Goal: Task Accomplishment & Management: Use online tool/utility

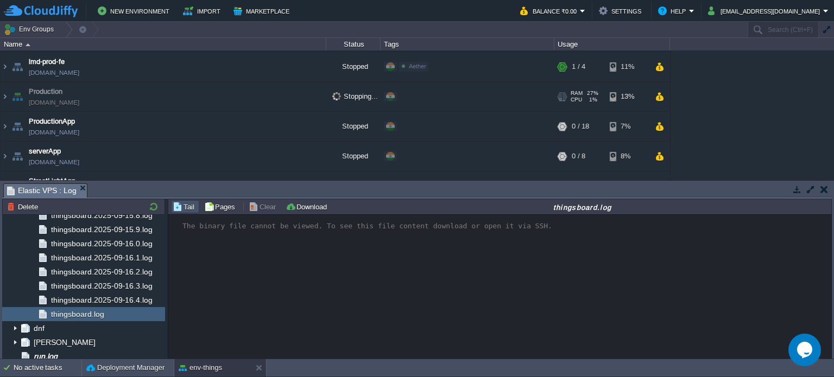
scroll to position [187, 0]
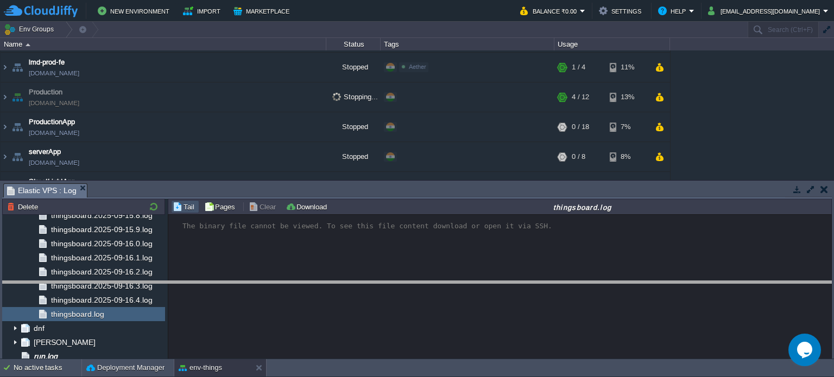
drag, startPoint x: 352, startPoint y: 197, endPoint x: 342, endPoint y: 295, distance: 98.2
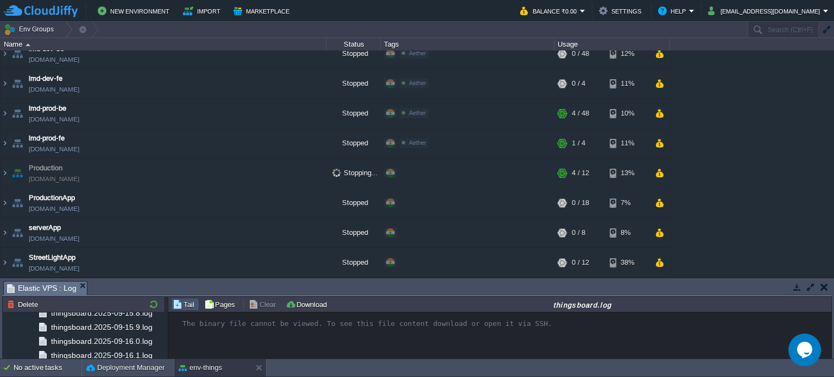
scroll to position [109, 0]
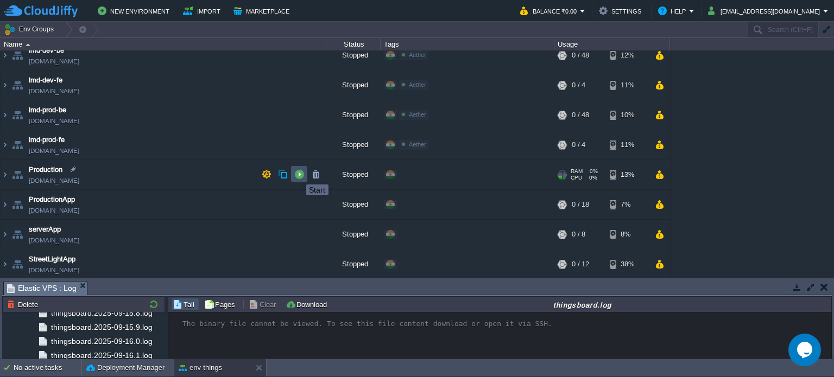
click at [298, 175] on button "button" at bounding box center [299, 174] width 10 height 10
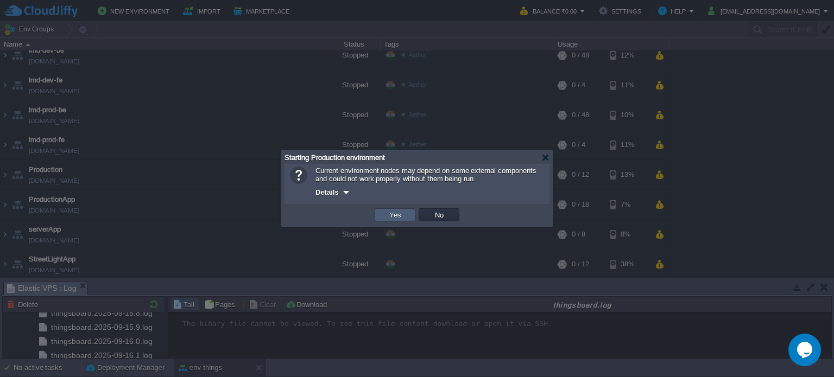
click at [404, 218] on td "Yes" at bounding box center [395, 214] width 41 height 13
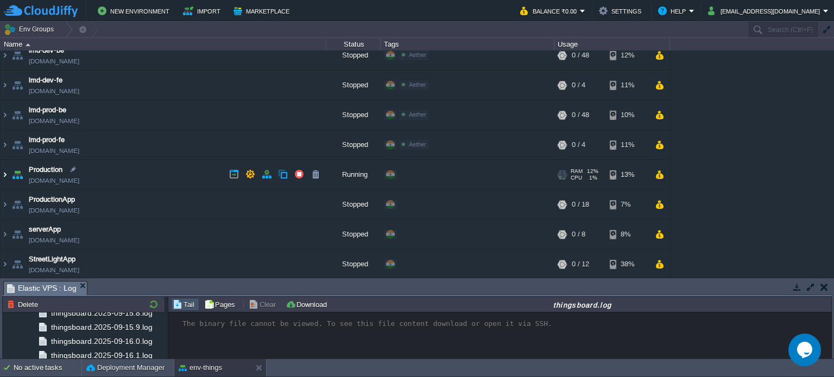
click at [4, 172] on img at bounding box center [5, 174] width 9 height 29
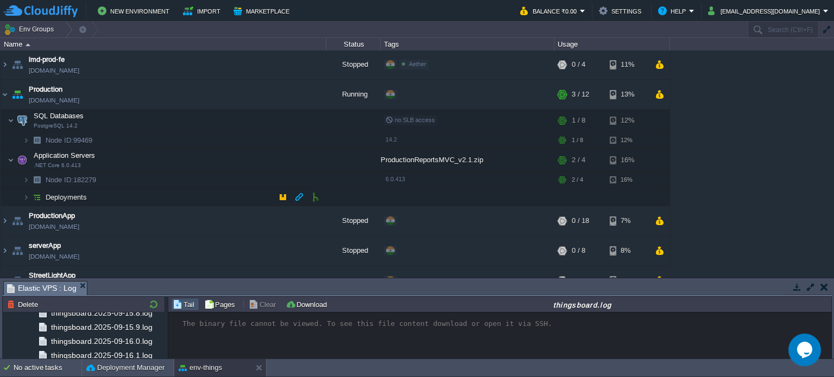
scroll to position [189, 0]
click at [24, 141] on img at bounding box center [26, 140] width 7 height 17
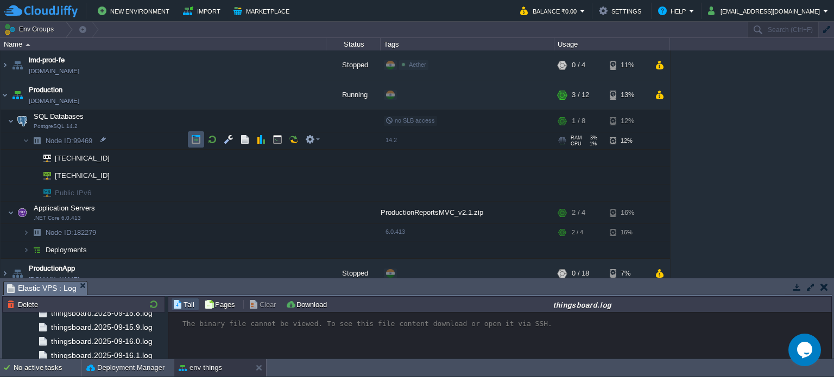
click at [193, 140] on button "button" at bounding box center [196, 140] width 10 height 10
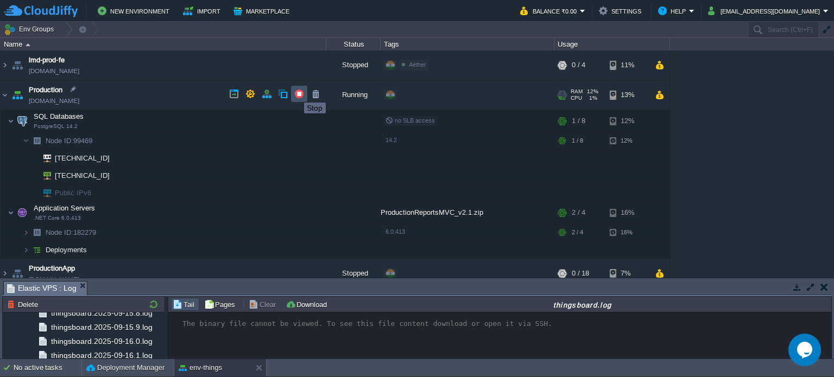
click at [296, 93] on button "button" at bounding box center [299, 94] width 10 height 10
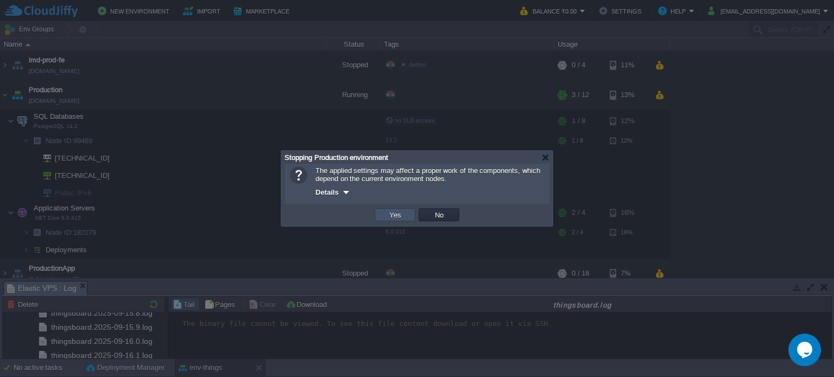
click at [395, 212] on button "Yes" at bounding box center [395, 215] width 18 height 10
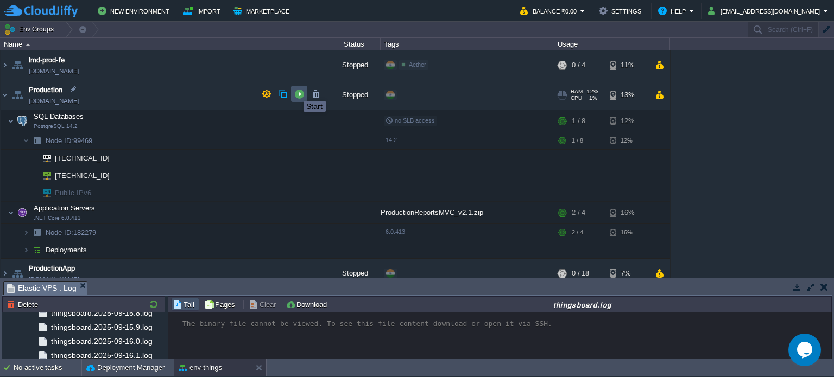
click at [295, 91] on button "button" at bounding box center [299, 94] width 10 height 10
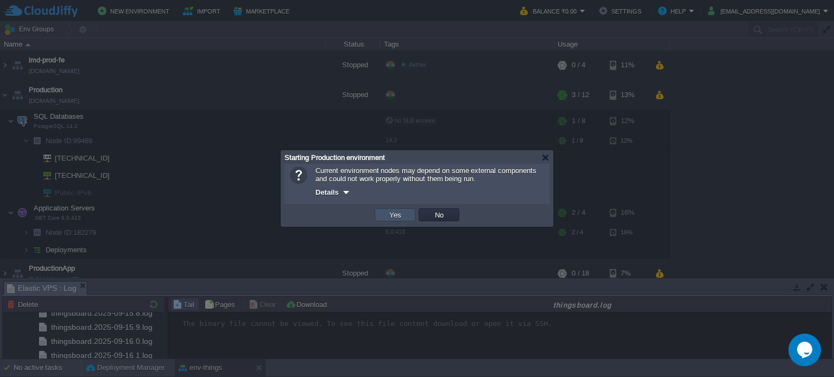
click at [390, 215] on button "Yes" at bounding box center [395, 215] width 18 height 10
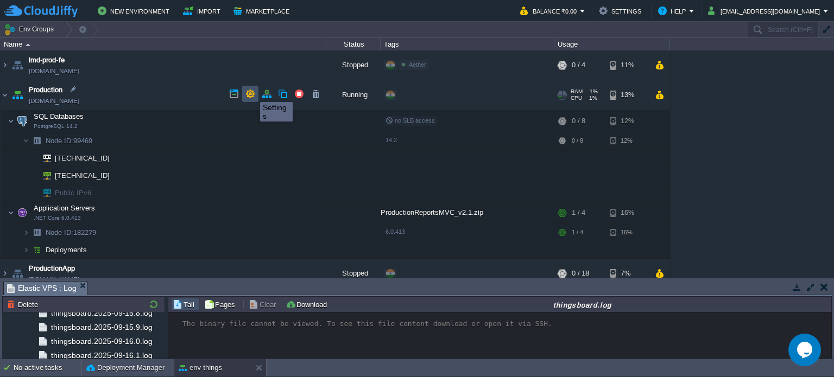
click at [252, 92] on button "button" at bounding box center [250, 94] width 10 height 10
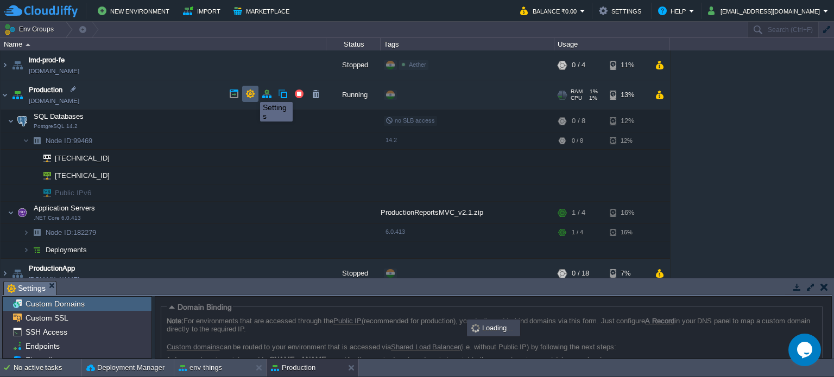
scroll to position [78, 0]
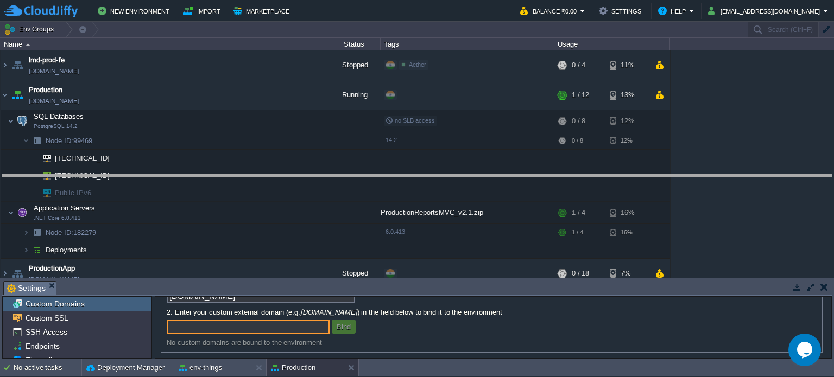
drag, startPoint x: 389, startPoint y: 288, endPoint x: 397, endPoint y: 182, distance: 106.7
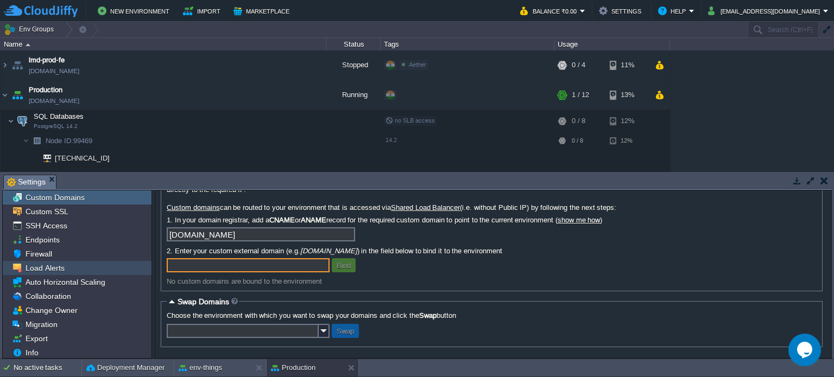
scroll to position [2, 0]
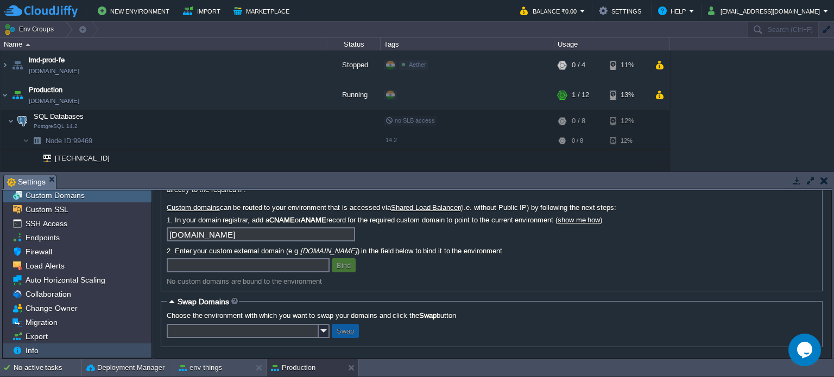
click at [55, 347] on div "Info" at bounding box center [77, 351] width 149 height 14
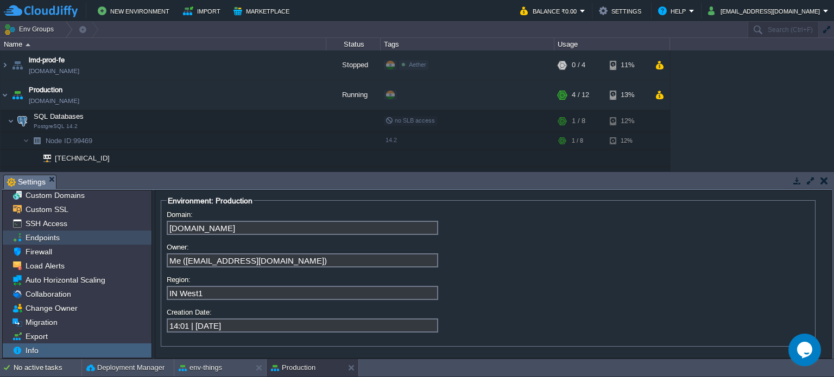
scroll to position [0, 0]
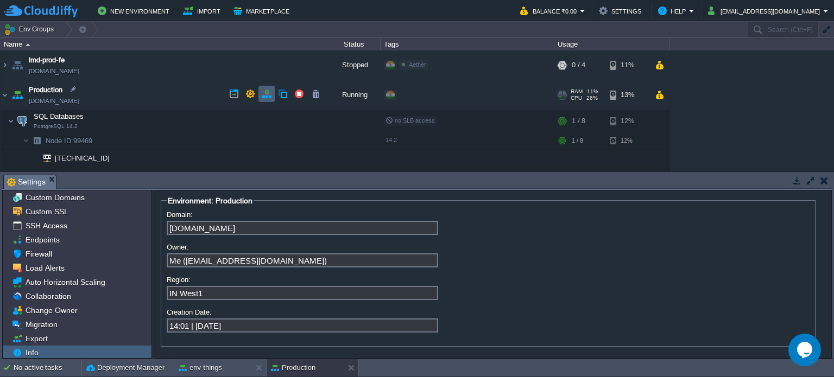
click at [259, 94] on td at bounding box center [266, 94] width 16 height 16
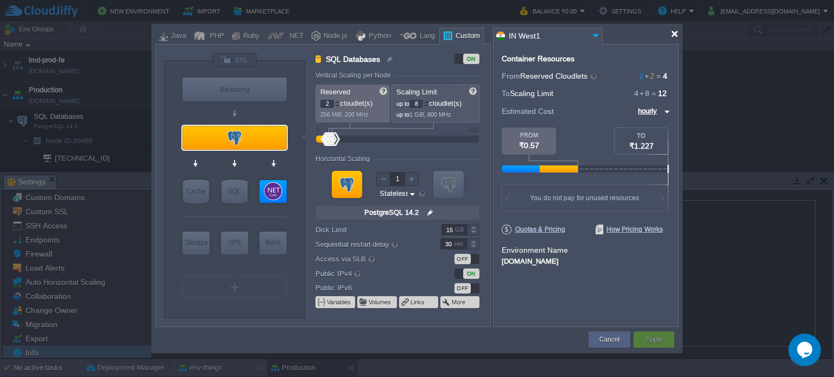
click at [672, 34] on div at bounding box center [674, 34] width 8 height 8
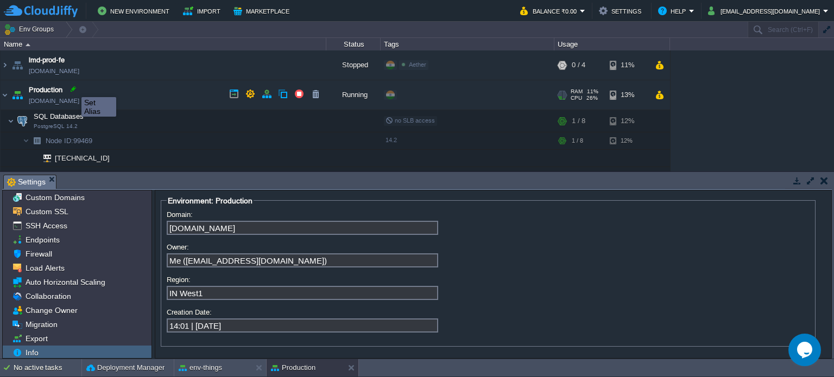
click at [74, 87] on div at bounding box center [73, 89] width 10 height 10
click at [99, 106] on td "Production [DOMAIN_NAME]" at bounding box center [164, 95] width 326 height 30
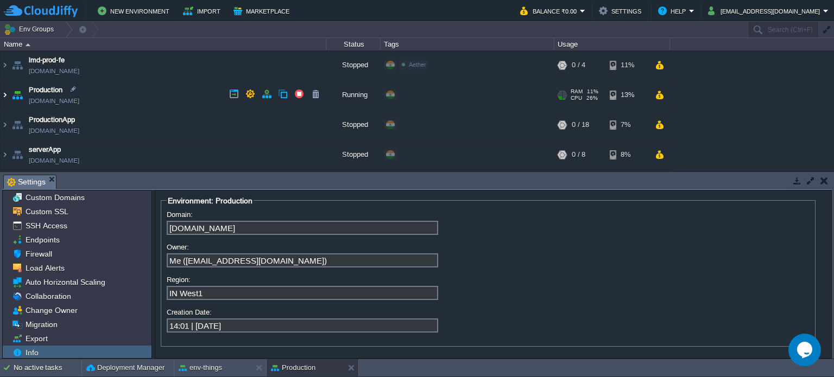
click at [4, 93] on img at bounding box center [5, 94] width 9 height 29
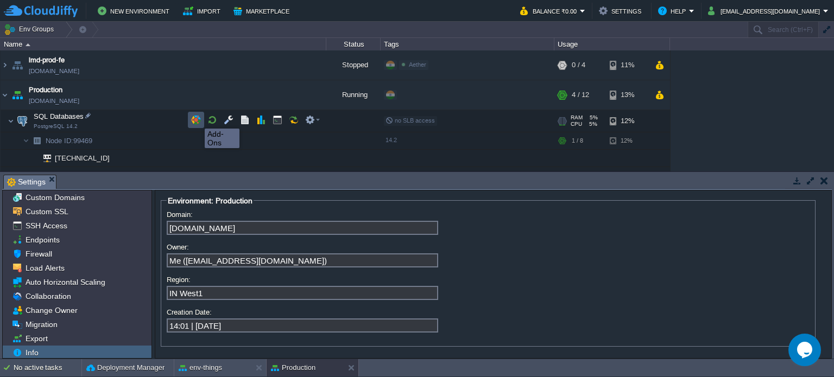
click at [191, 120] on button "button" at bounding box center [196, 120] width 10 height 10
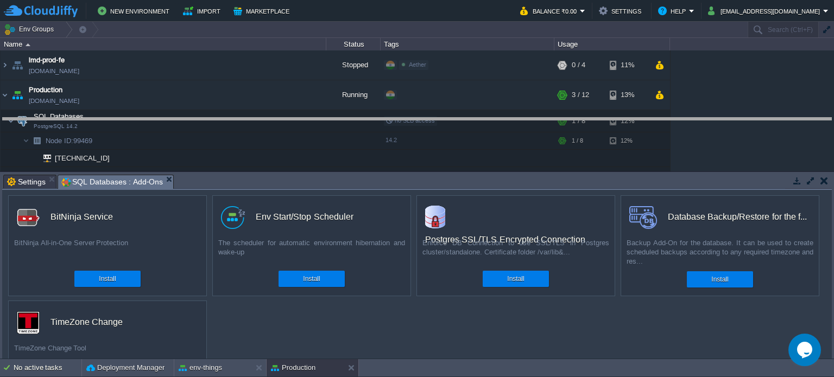
drag, startPoint x: 289, startPoint y: 185, endPoint x: 297, endPoint y: 128, distance: 57.6
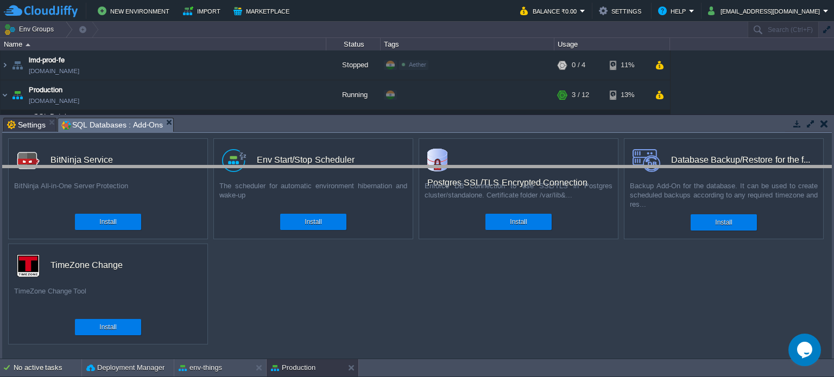
drag, startPoint x: 335, startPoint y: 125, endPoint x: 326, endPoint y: 175, distance: 50.4
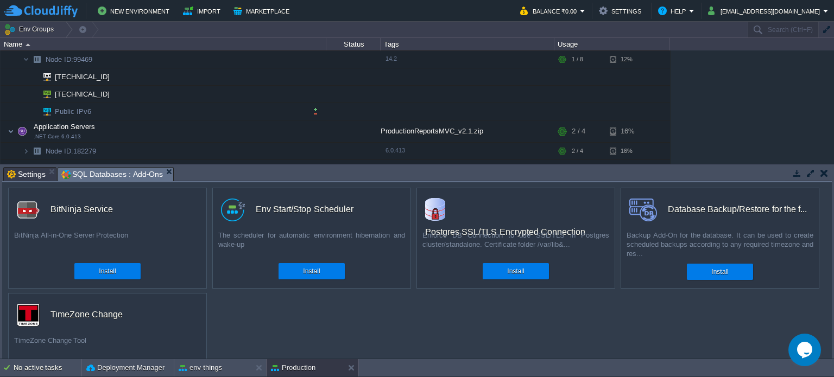
scroll to position [245, 0]
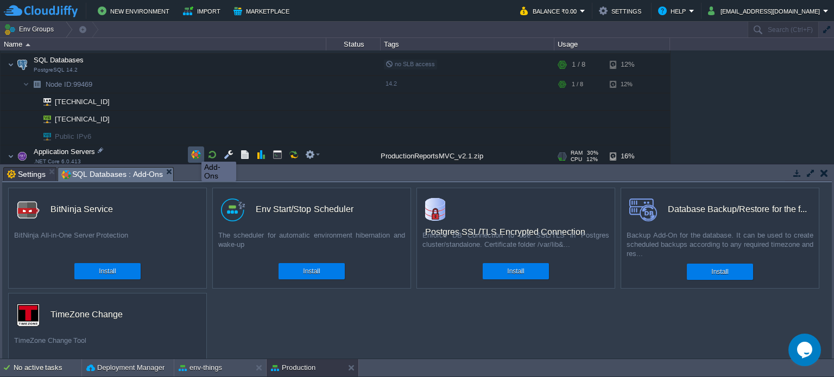
click at [193, 152] on button "button" at bounding box center [196, 155] width 10 height 10
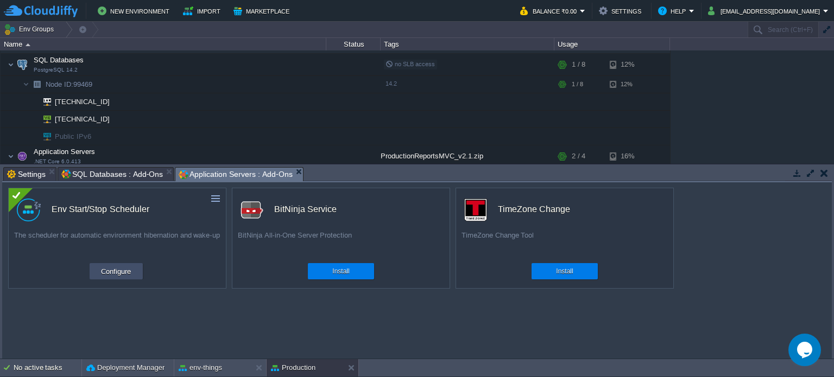
click at [109, 269] on button "Configure" at bounding box center [116, 271] width 36 height 13
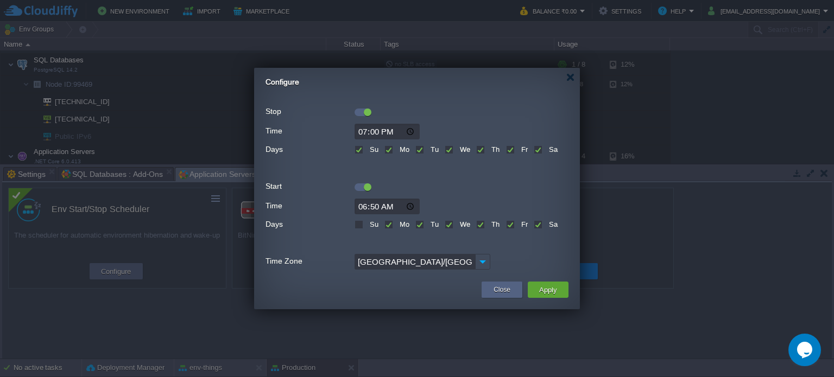
click at [367, 131] on input "19:00" at bounding box center [386, 132] width 65 height 16
type input "21:00"
click at [466, 194] on form "Stop Time 21:00 Days Su Mo Tu We Th Fr Sa Start Time 06:50 Days Su Mo Tu We Th …" at bounding box center [416, 187] width 303 height 170
click at [539, 290] on button "Apply" at bounding box center [548, 289] width 24 height 13
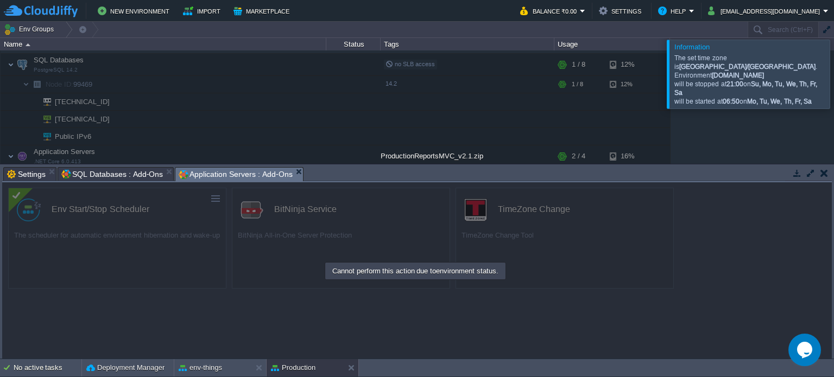
scroll to position [224, 0]
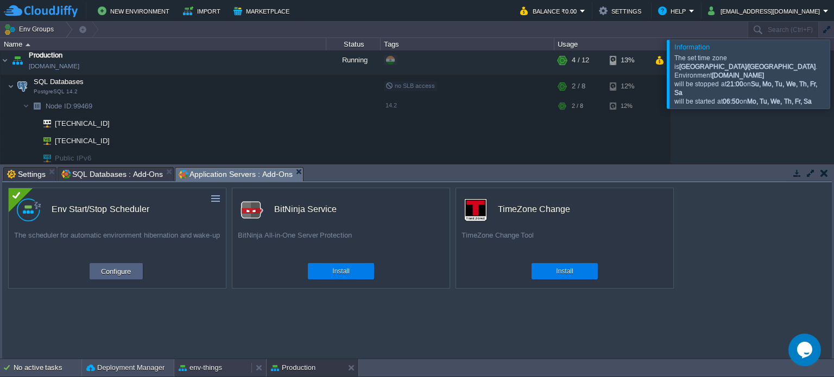
click at [212, 365] on button "env-things" at bounding box center [200, 368] width 43 height 11
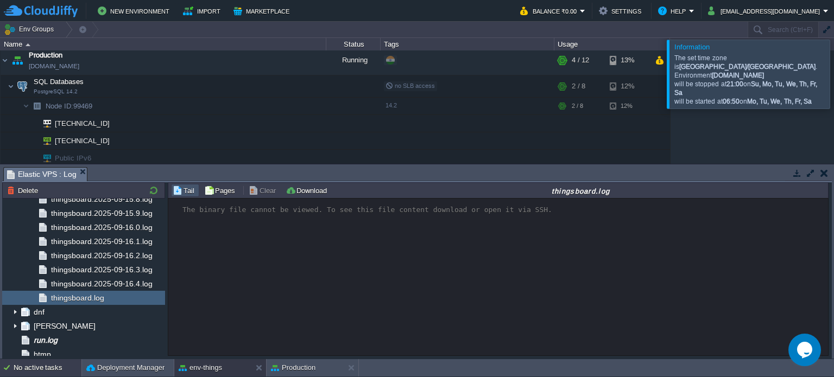
click at [48, 369] on div "No active tasks" at bounding box center [48, 367] width 68 height 17
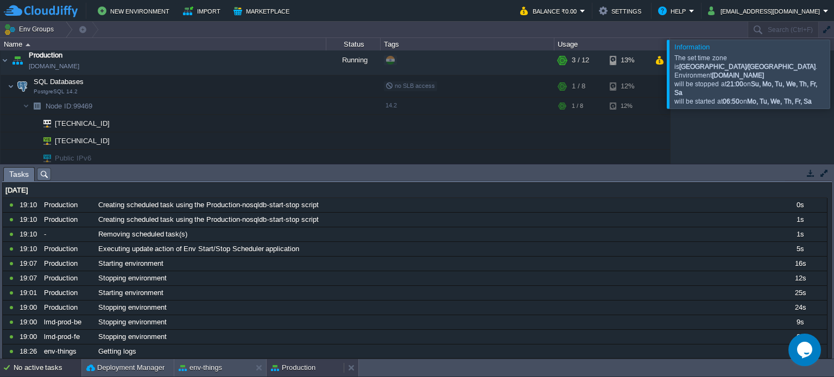
click at [284, 368] on button "Production" at bounding box center [293, 368] width 45 height 11
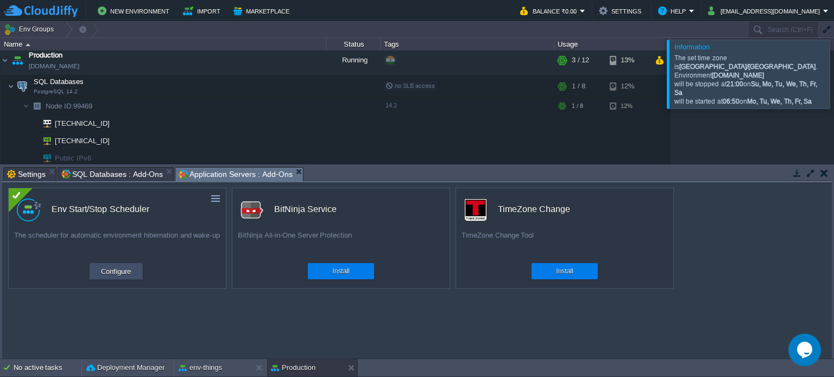
click at [117, 271] on button "Configure" at bounding box center [116, 271] width 36 height 13
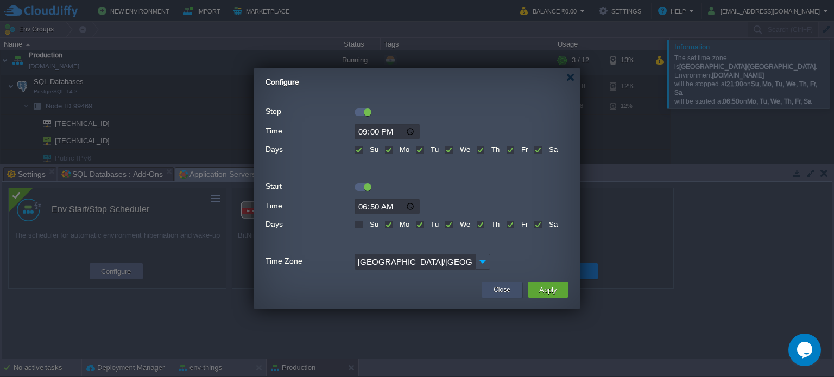
click at [497, 288] on button "Close" at bounding box center [501, 289] width 17 height 11
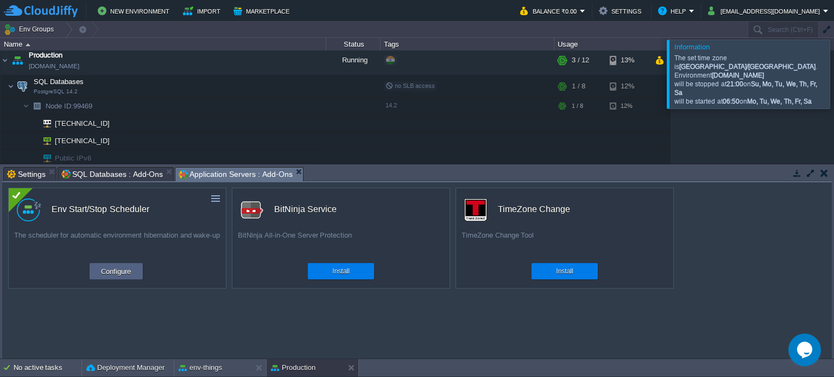
click at [824, 172] on button "button" at bounding box center [824, 173] width 8 height 10
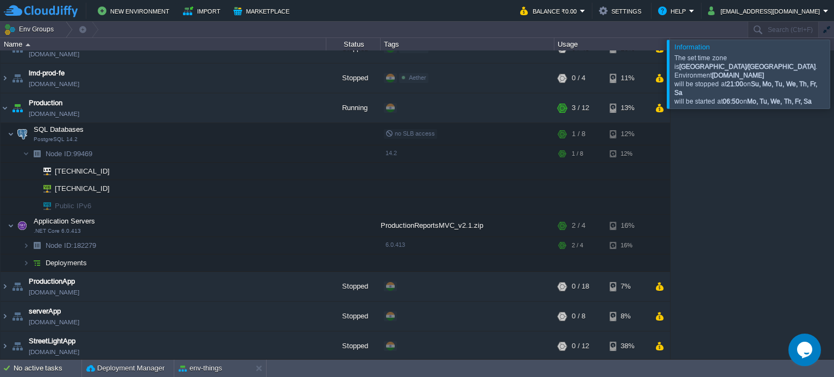
click at [833, 64] on div at bounding box center [847, 74] width 0 height 68
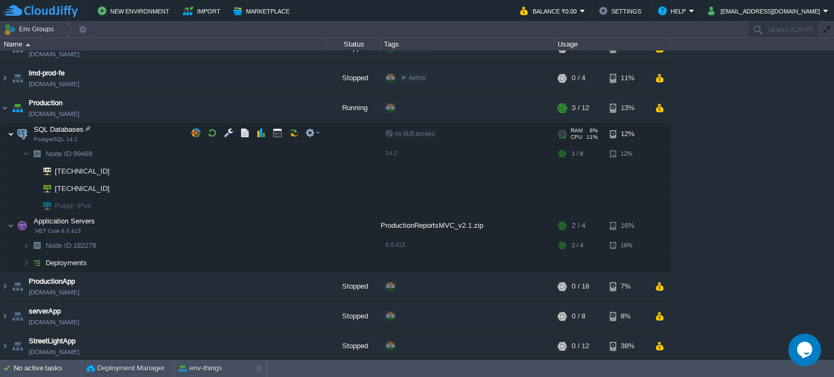
click at [11, 131] on img at bounding box center [11, 134] width 7 height 22
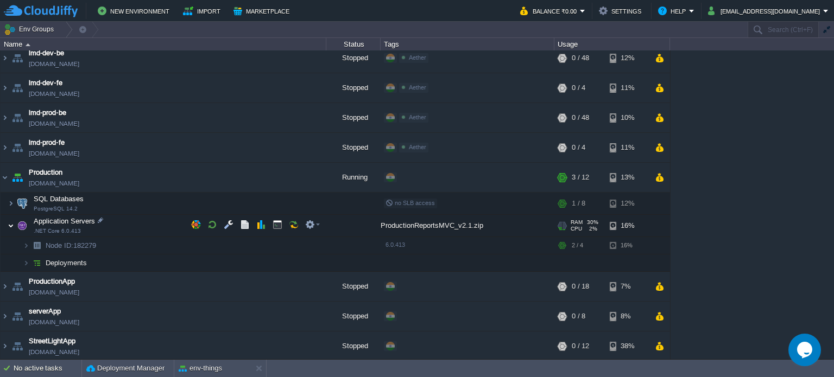
click at [11, 221] on img at bounding box center [11, 226] width 7 height 22
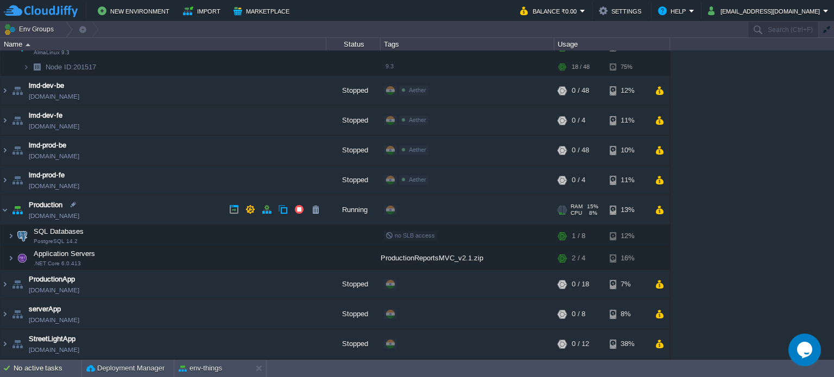
scroll to position [72, 0]
click at [2, 210] on img at bounding box center [5, 211] width 9 height 29
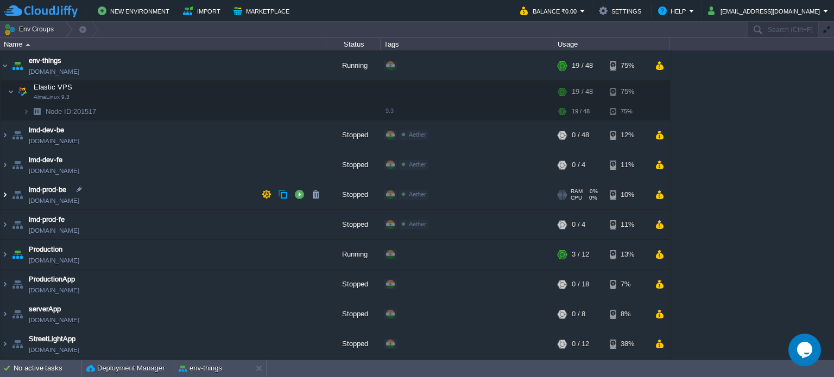
scroll to position [28, 0]
